Goal: Task Accomplishment & Management: Manage account settings

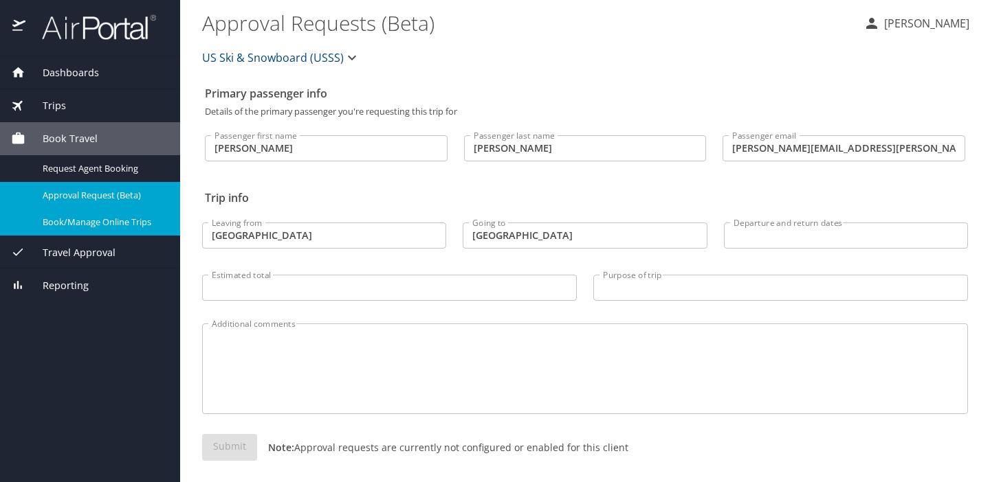
scroll to position [8, 0]
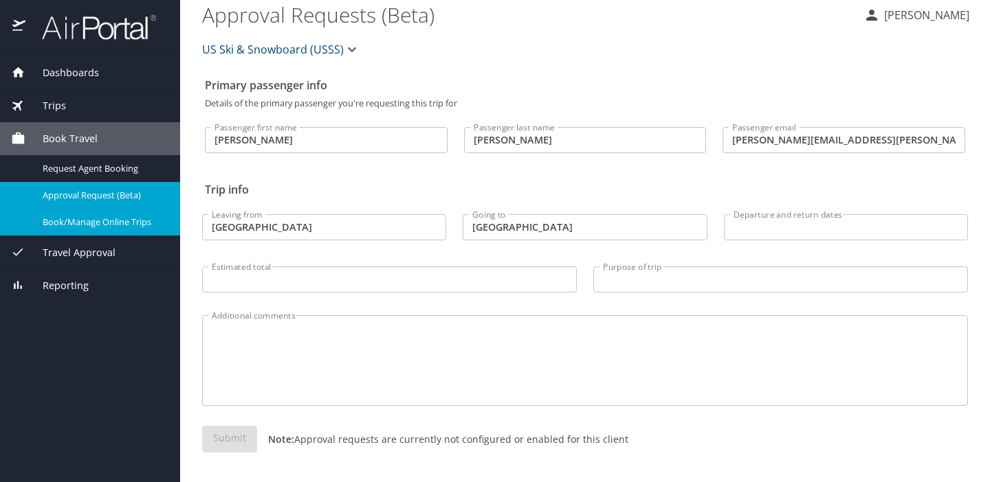
click at [796, 223] on input "Departure and return dates" at bounding box center [846, 227] width 244 height 26
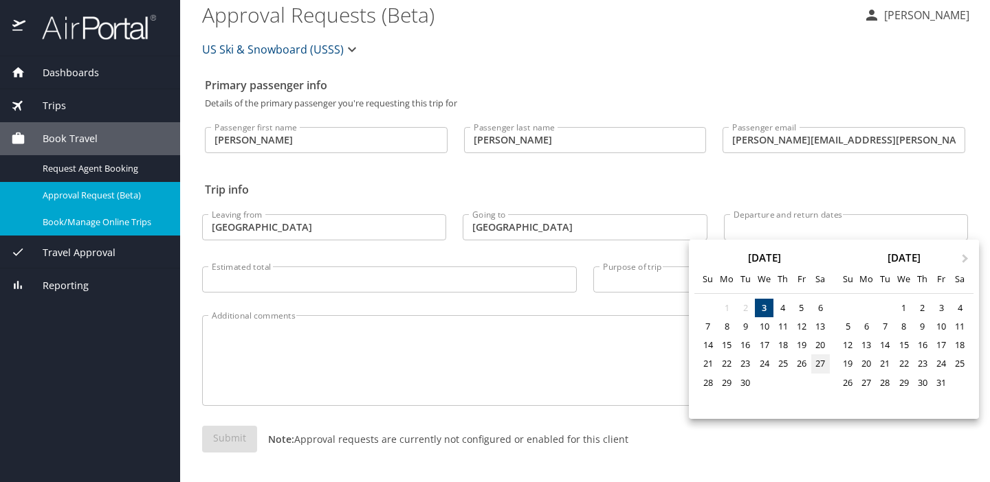
click at [818, 368] on div "27" at bounding box center [820, 364] width 19 height 19
click at [965, 258] on span "Next Month" at bounding box center [965, 260] width 0 height 16
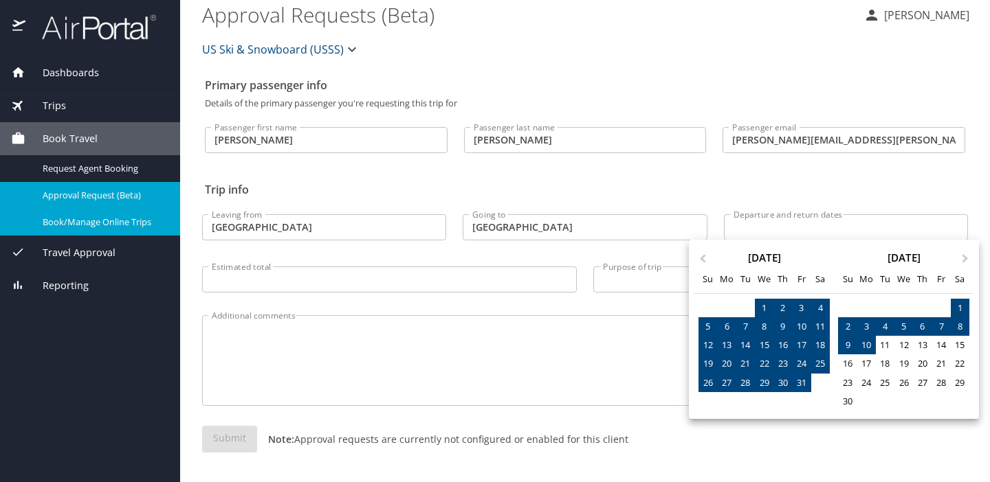
click at [869, 344] on div "10" at bounding box center [866, 345] width 19 height 19
type input "09/27/2025 🠦 11/10/2025"
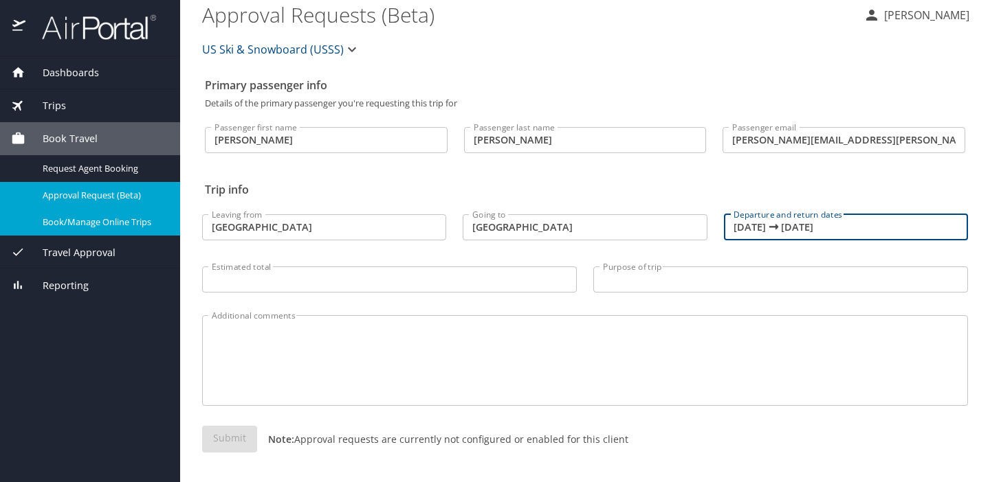
click at [73, 257] on span "Travel Approval" at bounding box center [70, 252] width 90 height 15
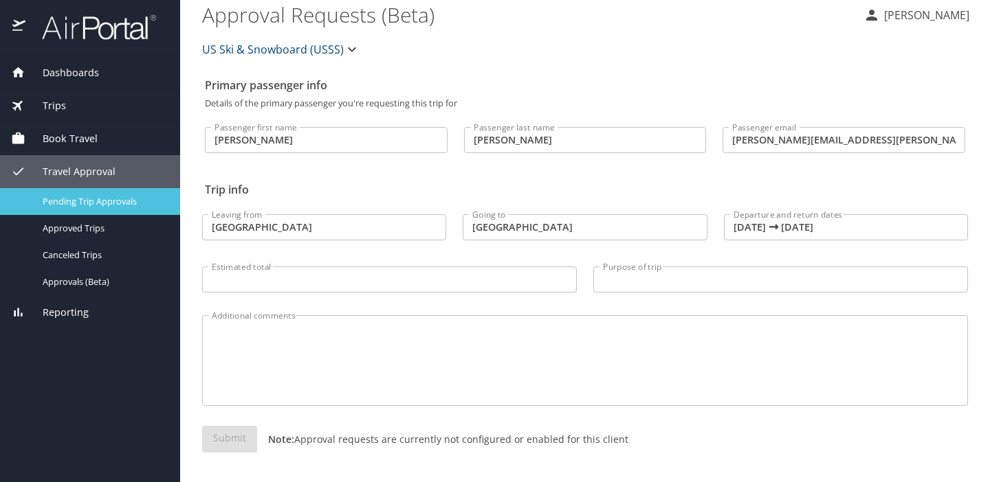
click at [79, 205] on span "Pending Trip Approvals" at bounding box center [103, 201] width 121 height 13
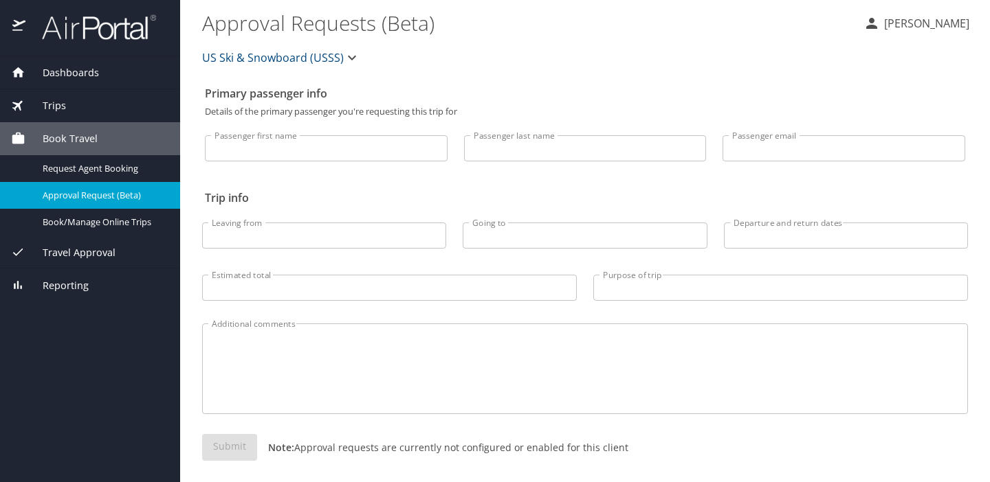
click at [60, 247] on span "Travel Approval" at bounding box center [70, 252] width 90 height 15
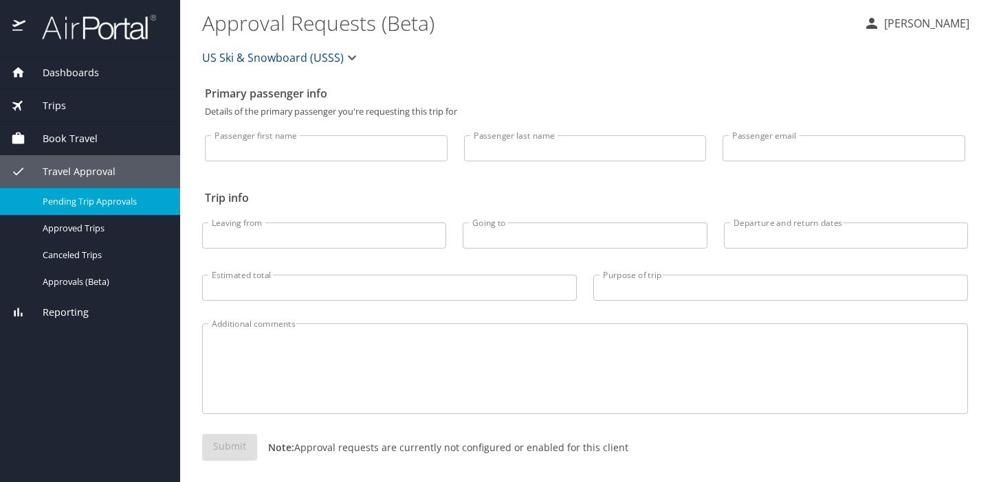
click at [71, 203] on span "Pending Trip Approvals" at bounding box center [103, 201] width 121 height 13
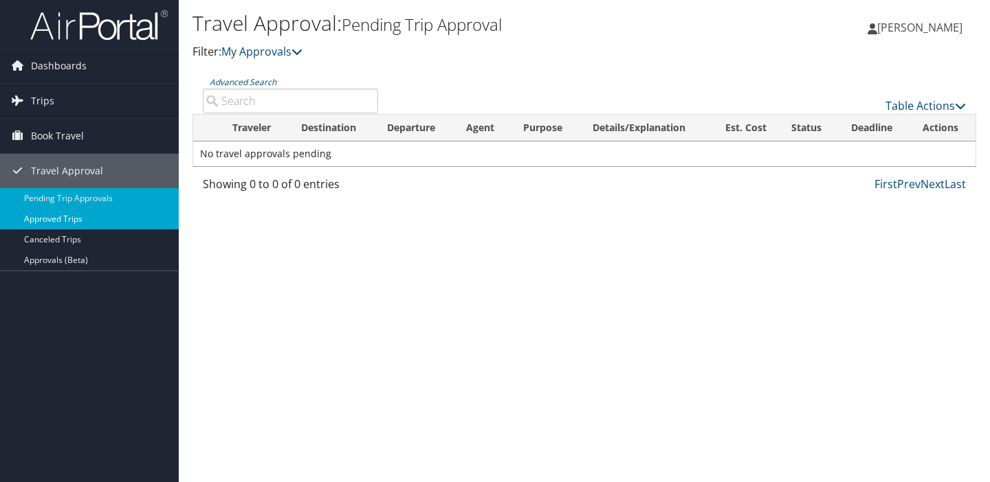
click at [58, 224] on link "Approved Trips" at bounding box center [89, 219] width 179 height 21
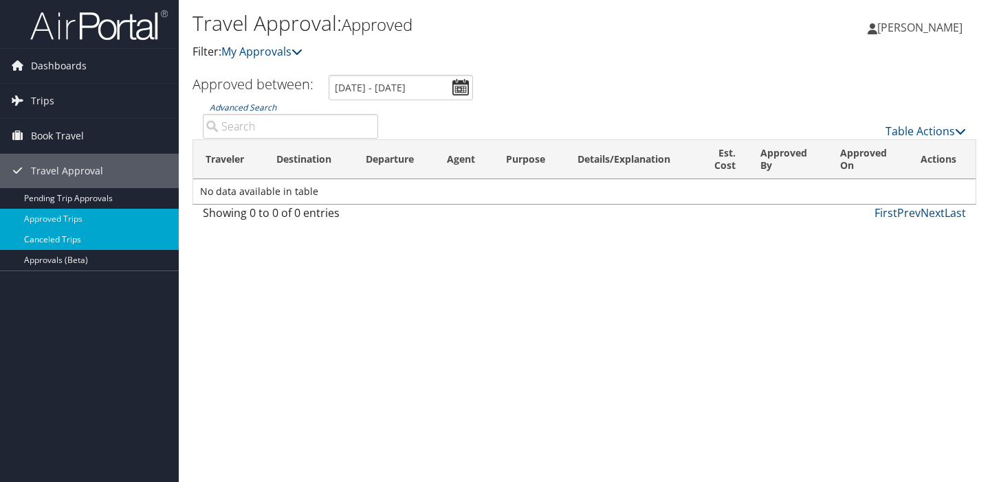
click at [58, 242] on link "Canceled Trips" at bounding box center [89, 240] width 179 height 21
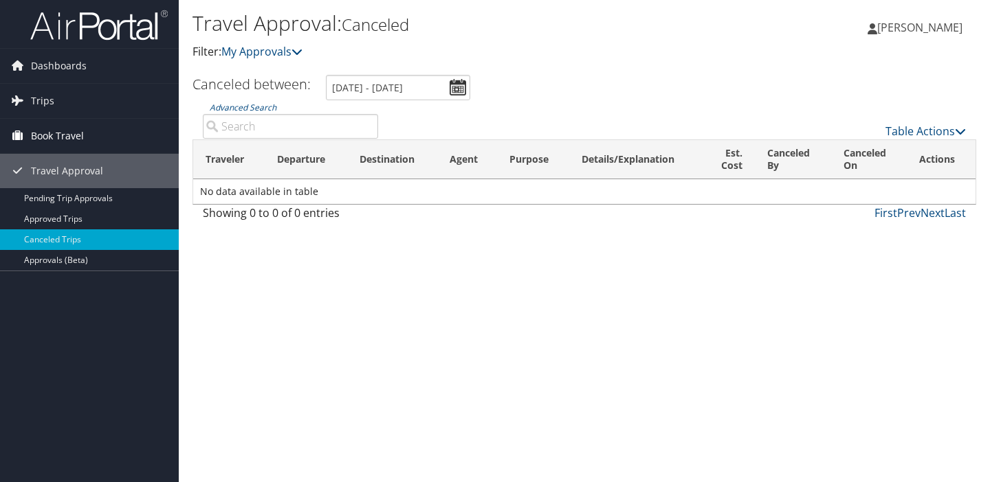
click at [58, 134] on span "Book Travel" at bounding box center [57, 136] width 53 height 34
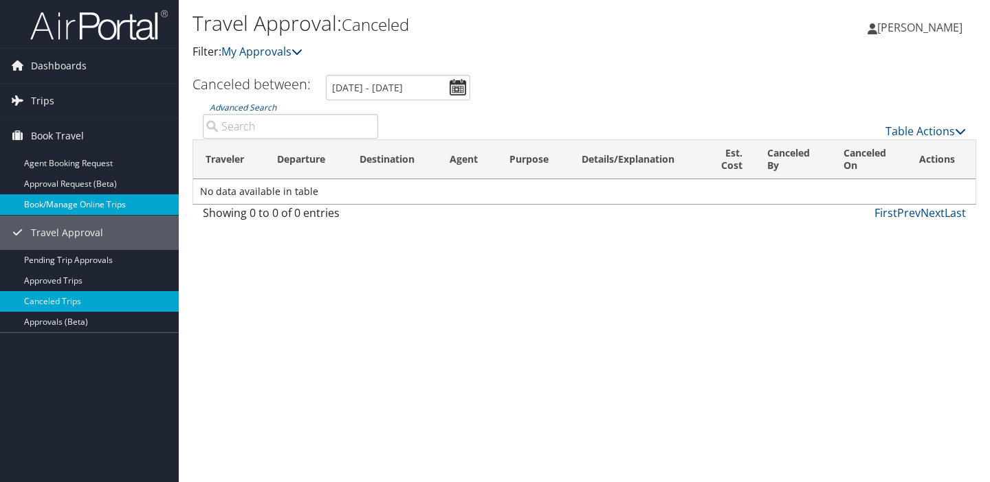
click at [55, 204] on link "Book/Manage Online Trips" at bounding box center [89, 204] width 179 height 21
